Goal: Navigation & Orientation: Find specific page/section

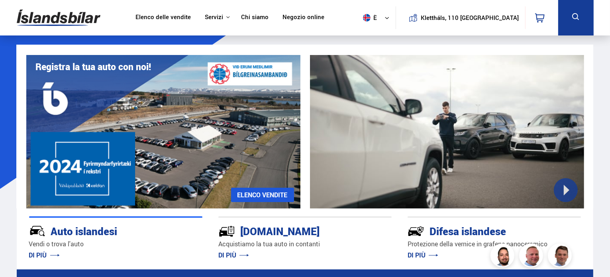
drag, startPoint x: 609, startPoint y: 18, endPoint x: 611, endPoint y: 62, distance: 43.8
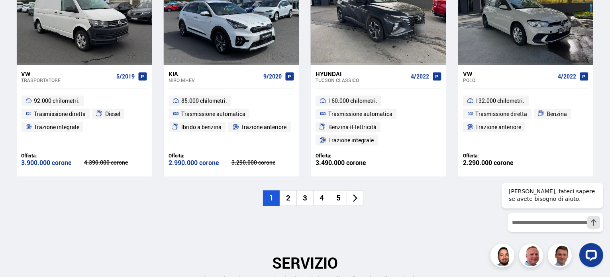
scroll to position [948, 0]
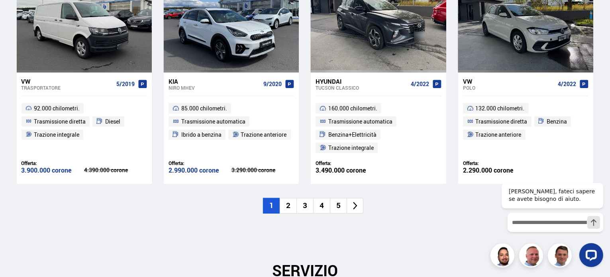
click at [288, 206] on font "2" at bounding box center [288, 205] width 4 height 10
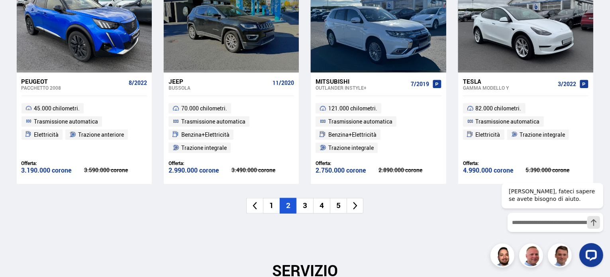
click at [306, 206] on font "3" at bounding box center [305, 205] width 4 height 10
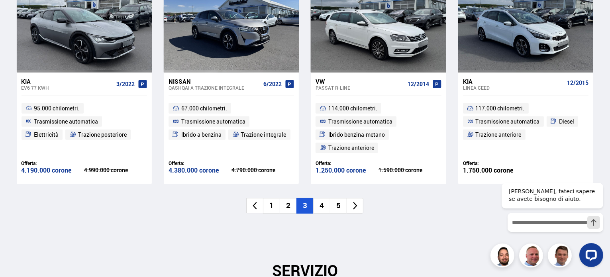
click at [324, 208] on li "4" at bounding box center [321, 206] width 17 height 16
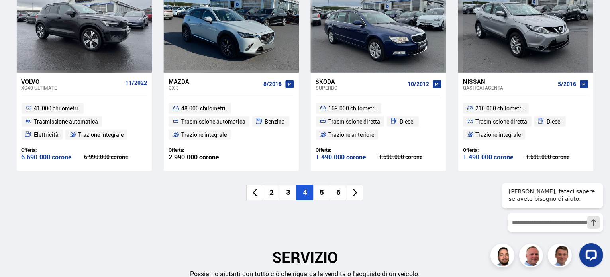
click at [319, 192] on li "5" at bounding box center [321, 193] width 17 height 16
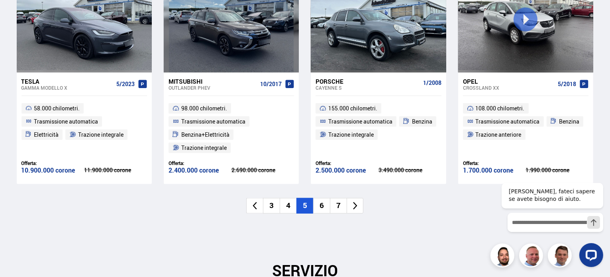
click at [324, 210] on li "6" at bounding box center [321, 206] width 17 height 16
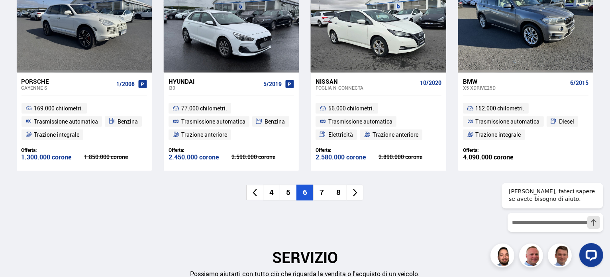
click at [345, 198] on li "8" at bounding box center [338, 193] width 17 height 16
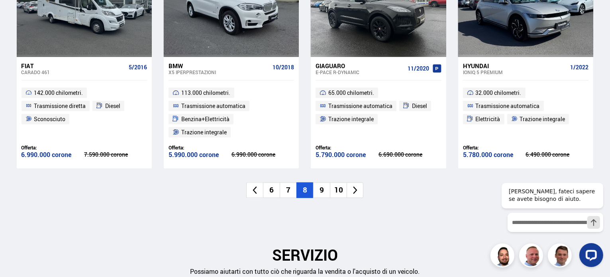
scroll to position [960, 0]
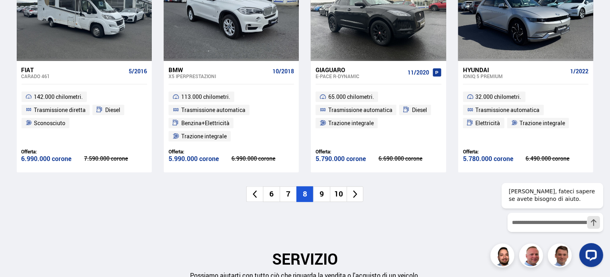
click at [340, 195] on font "10" at bounding box center [338, 193] width 9 height 10
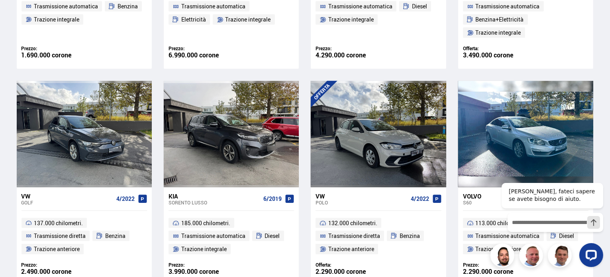
scroll to position [0, 0]
